Goal: Navigation & Orientation: Find specific page/section

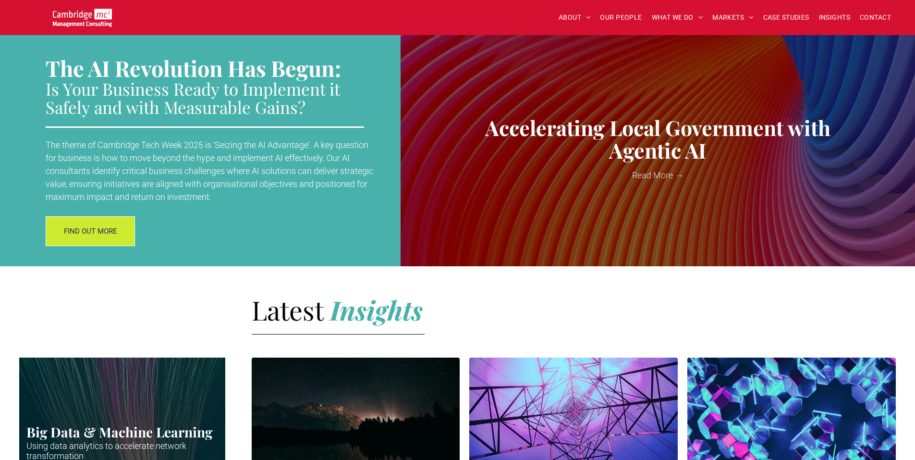
scroll to position [1099, 0]
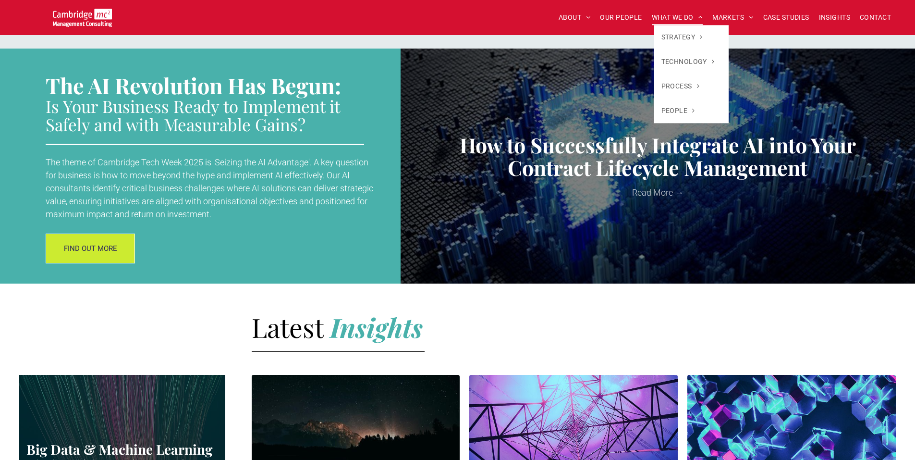
click at [668, 14] on span "WHAT WE DO" at bounding box center [677, 17] width 51 height 15
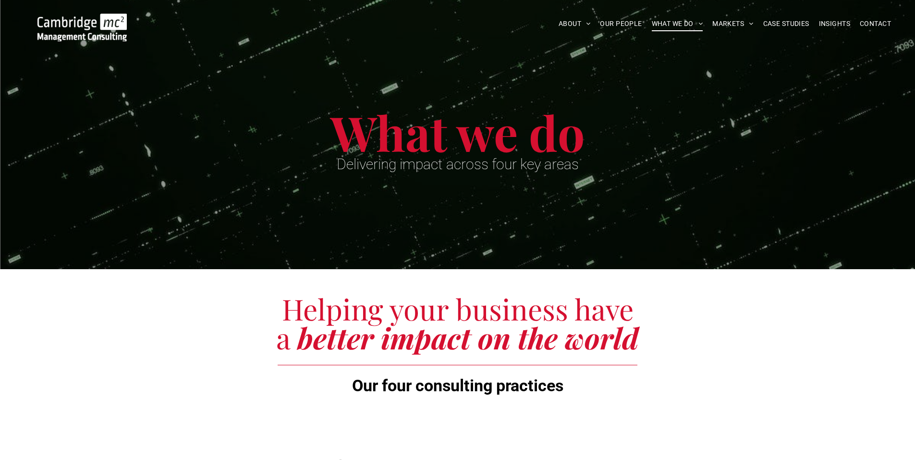
click at [116, 18] on img at bounding box center [81, 27] width 89 height 28
